Goal: Task Accomplishment & Management: Use online tool/utility

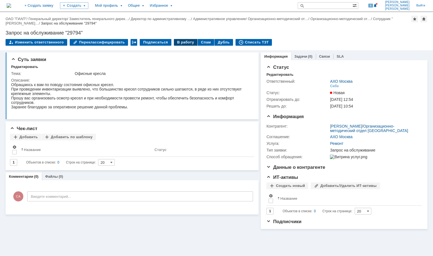
click at [182, 43] on div "В работу" at bounding box center [186, 42] width 24 height 7
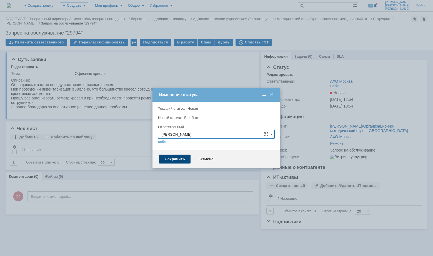
click at [173, 160] on div "Сохранить" at bounding box center [174, 158] width 31 height 9
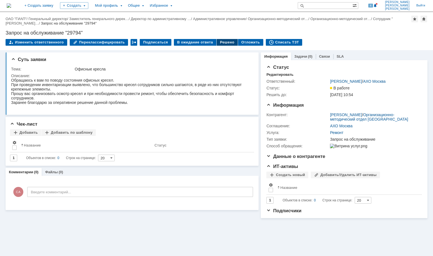
click at [220, 42] on div "Решено" at bounding box center [227, 42] width 21 height 7
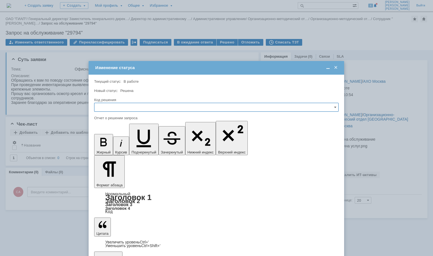
click at [26, 93] on div at bounding box center [216, 128] width 433 height 256
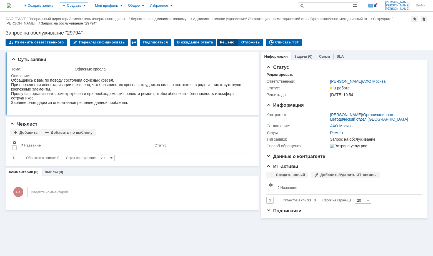
click at [223, 39] on div "Решено" at bounding box center [227, 42] width 21 height 7
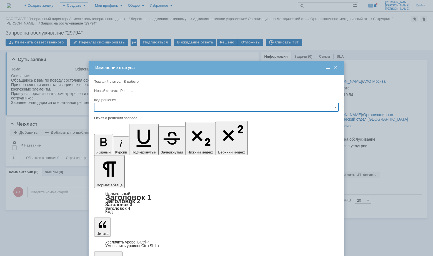
click at [337, 107] on input "text" at bounding box center [216, 107] width 245 height 9
click at [129, 143] on span "Решено" at bounding box center [216, 145] width 237 height 4
type input "Решено"
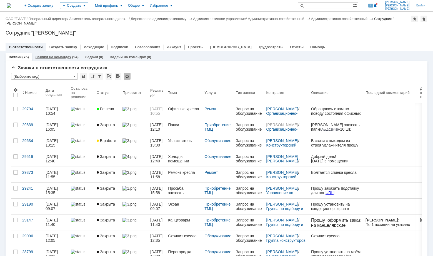
click at [61, 56] on link "Заявки на командах" at bounding box center [54, 57] width 36 height 4
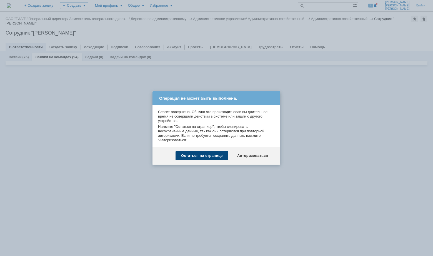
click at [198, 154] on div "Остаться на странице" at bounding box center [202, 155] width 53 height 9
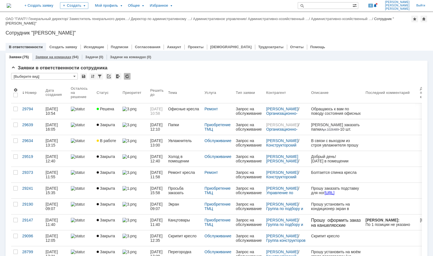
click at [57, 56] on link "Заявки на командах" at bounding box center [54, 57] width 36 height 4
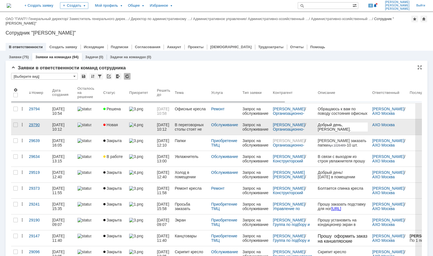
click at [36, 127] on div "29790" at bounding box center [38, 124] width 19 height 4
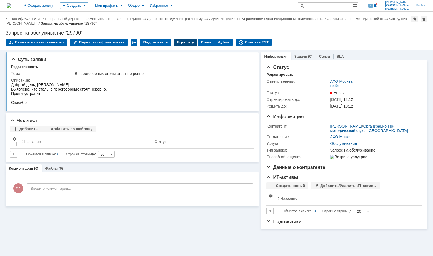
click at [181, 43] on div "В работу" at bounding box center [186, 42] width 24 height 7
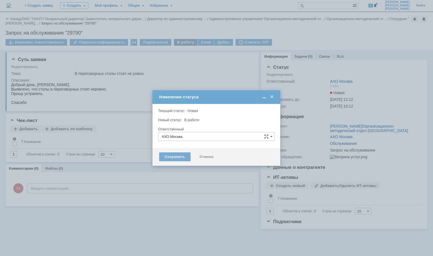
type input "[PERSON_NAME]"
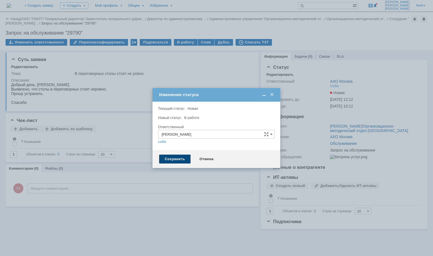
click at [176, 158] on div "Сохранить" at bounding box center [174, 158] width 31 height 9
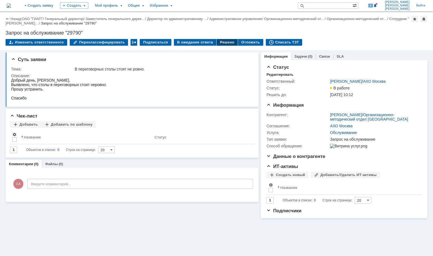
click at [220, 42] on div "Решено" at bounding box center [227, 42] width 21 height 7
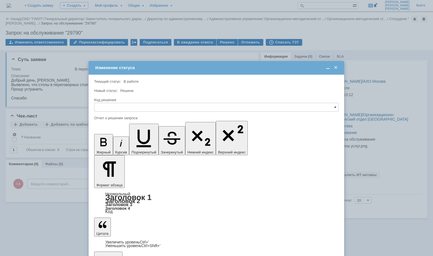
click at [335, 106] on span at bounding box center [335, 107] width 2 height 4
click at [120, 145] on span "Решено" at bounding box center [216, 145] width 237 height 4
type input "Решено"
